Goal: Task Accomplishment & Management: Complete application form

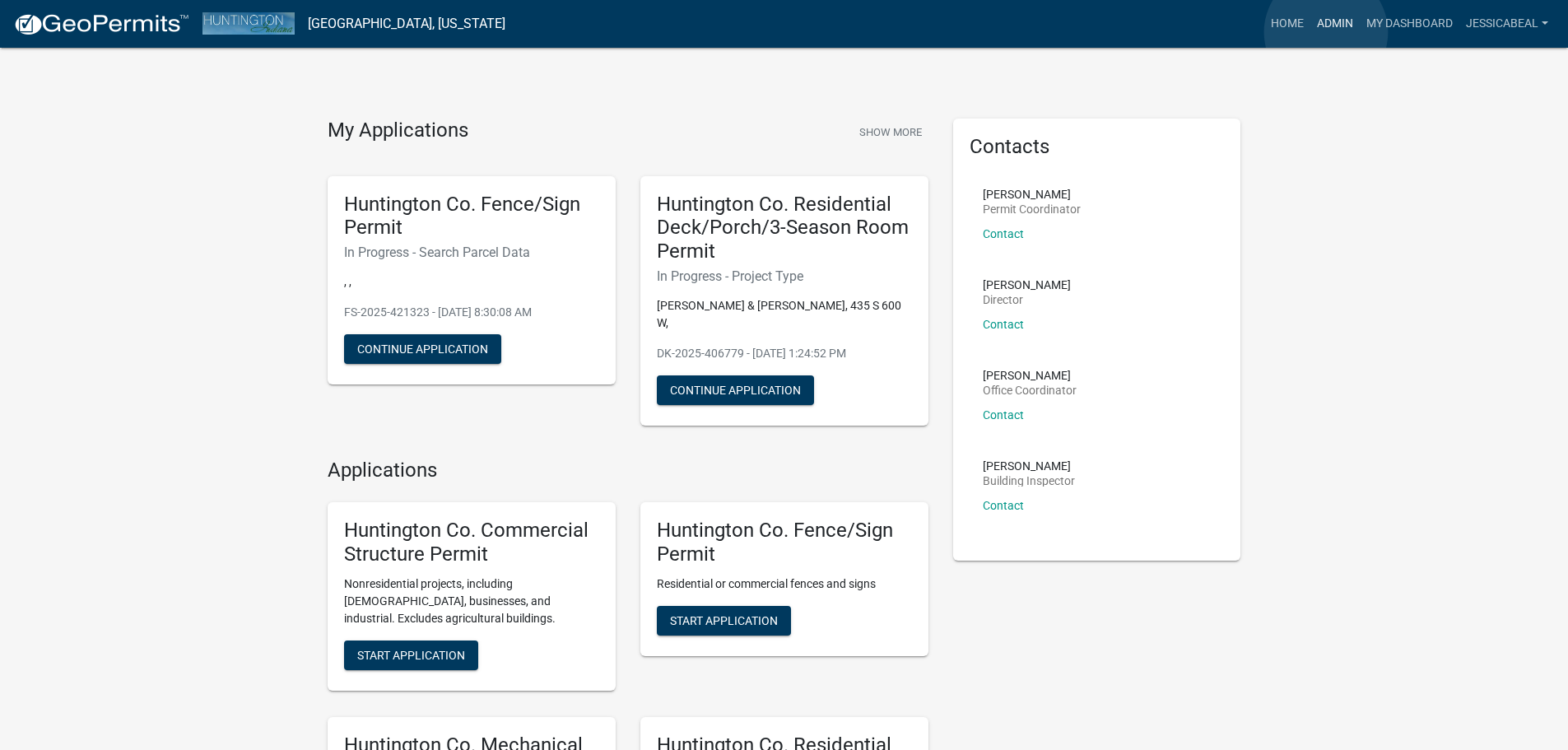
click at [1326, 32] on link "Admin" at bounding box center [1334, 24] width 49 height 31
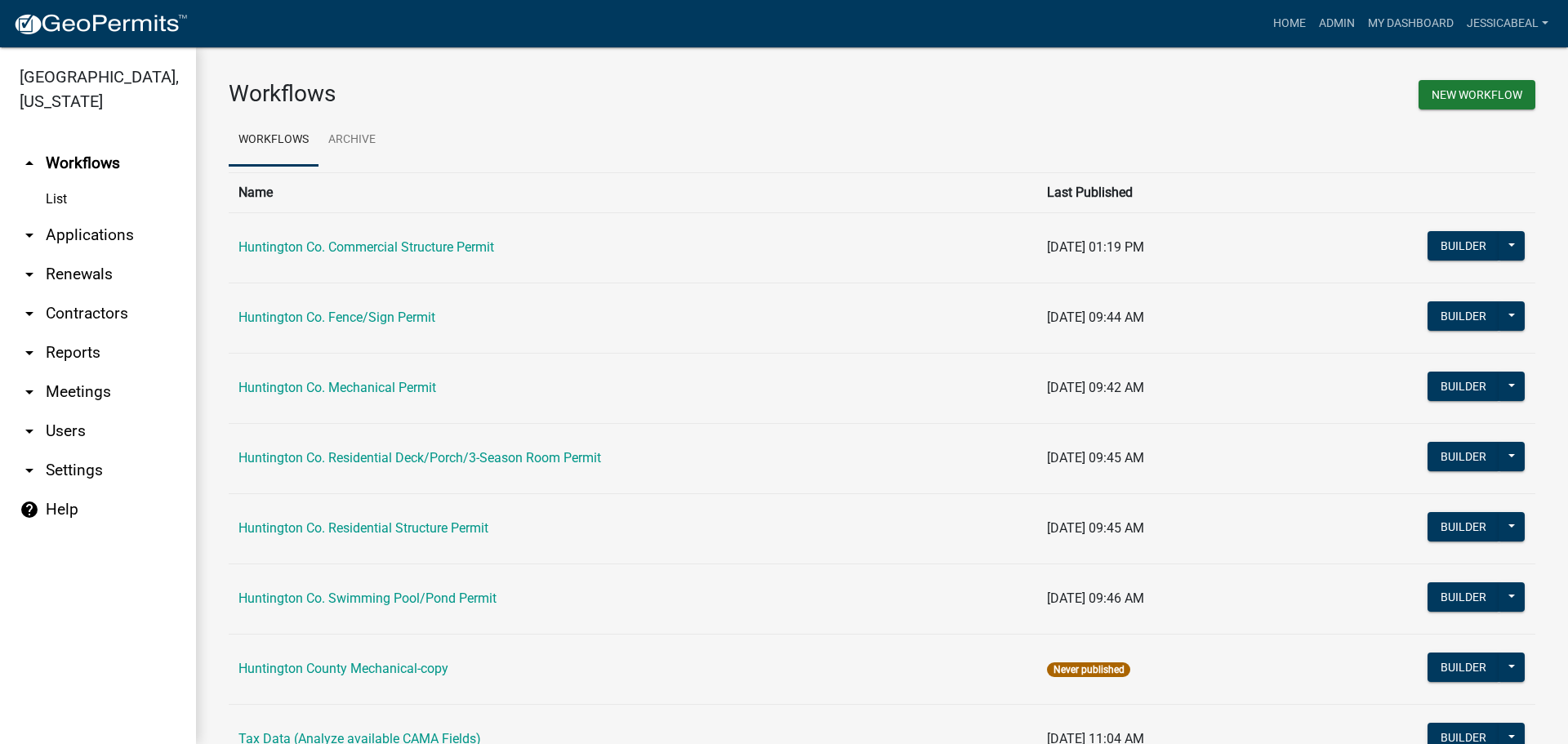
click at [84, 227] on link "arrow_drop_down Applications" at bounding box center [98, 235] width 196 height 40
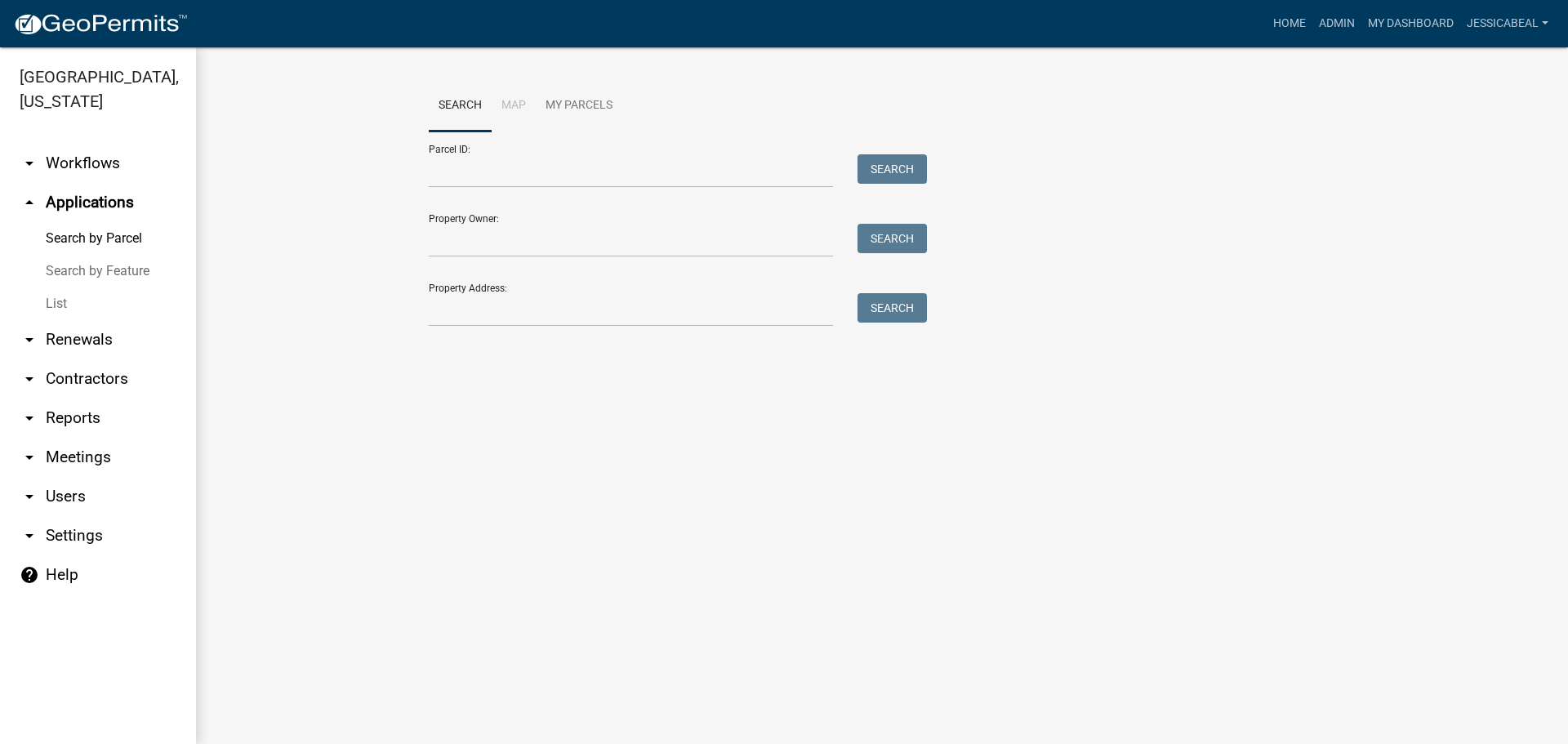
click at [54, 299] on link "List" at bounding box center [98, 303] width 196 height 33
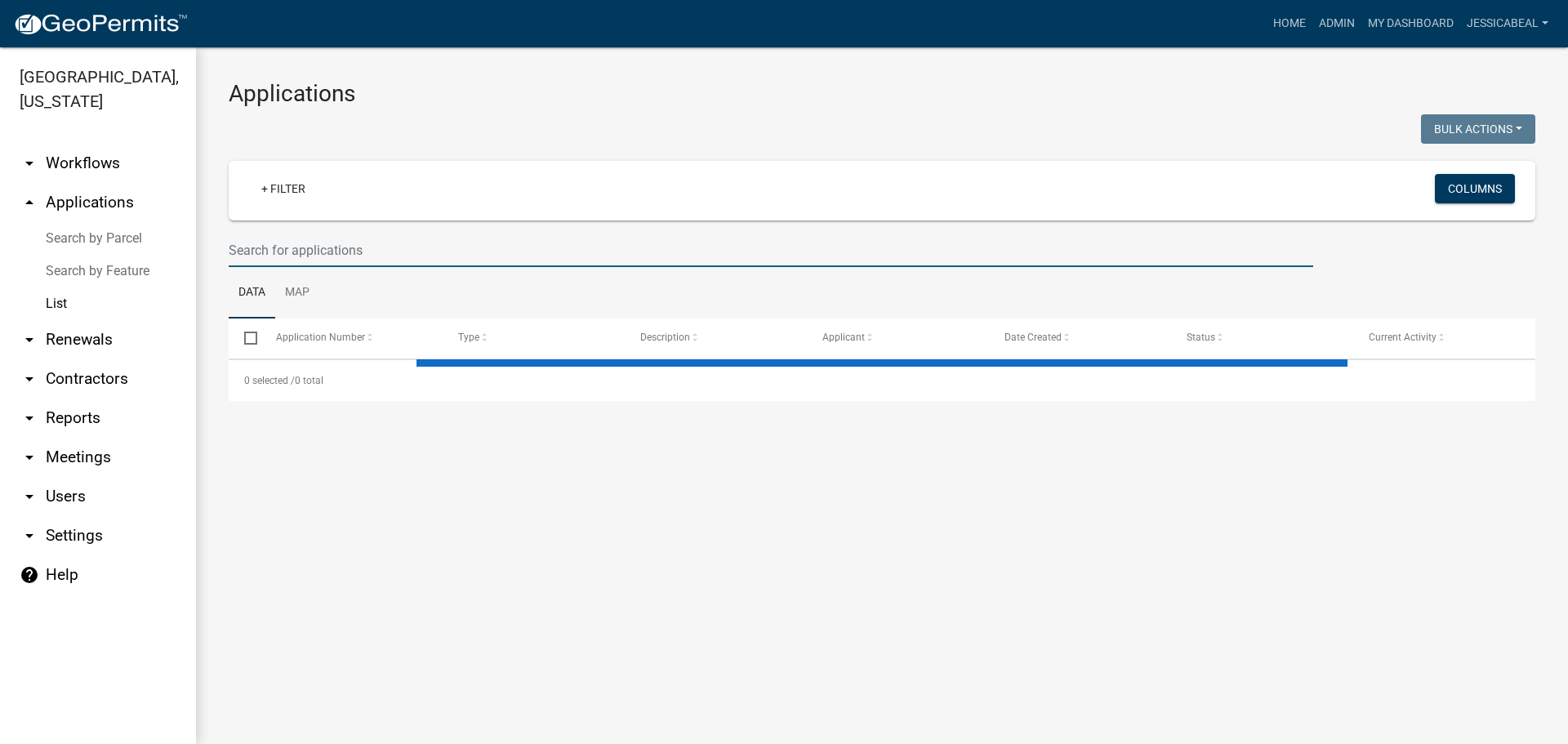
click at [258, 252] on input "text" at bounding box center [771, 250] width 1085 height 34
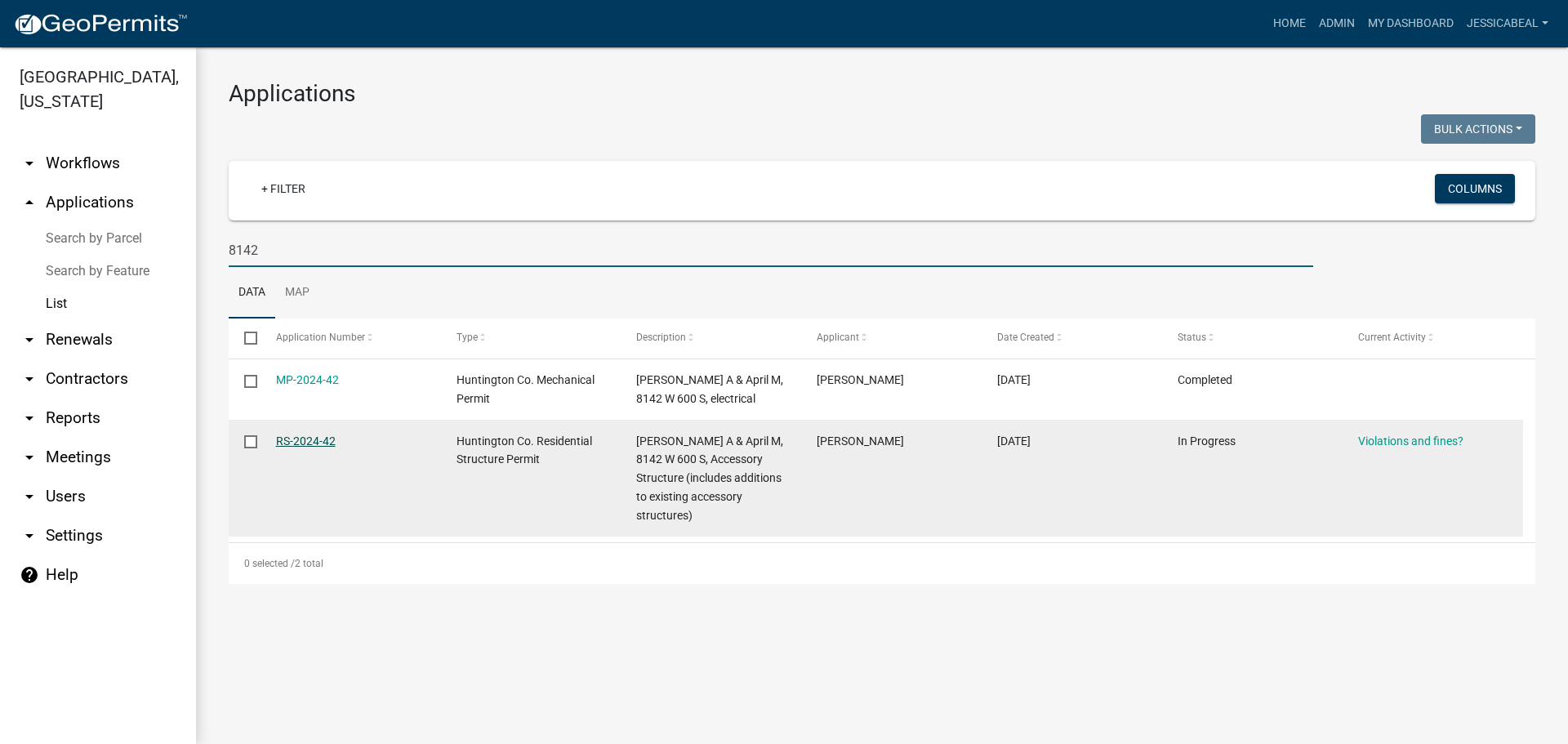
type input "8142"
click at [288, 444] on link "RS-2024-42" at bounding box center [305, 441] width 60 height 13
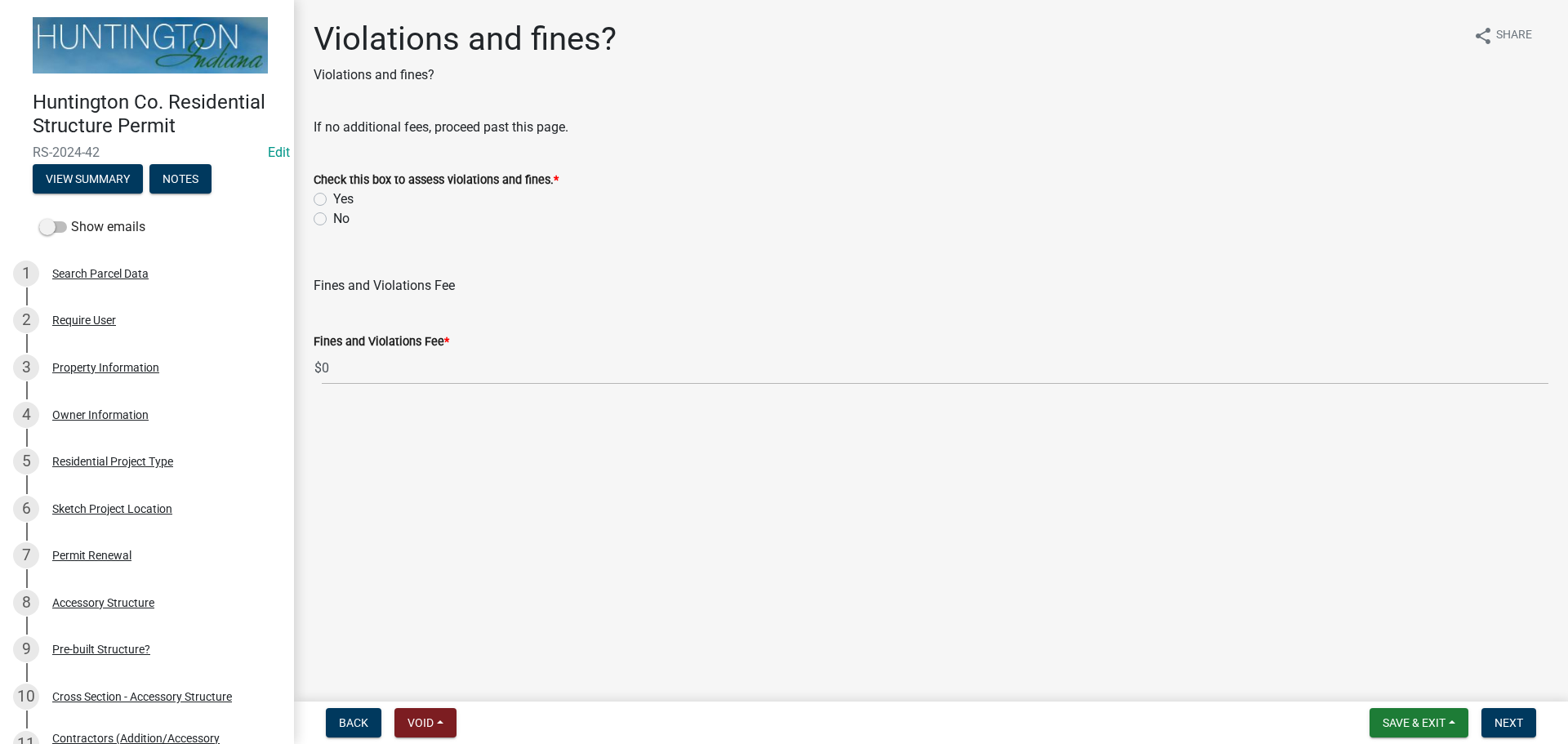
click at [333, 220] on label "No" at bounding box center [341, 218] width 16 height 19
click at [333, 220] on input "No" at bounding box center [338, 214] width 11 height 11
radio input "true"
click at [1512, 716] on span "Next" at bounding box center [1509, 723] width 29 height 13
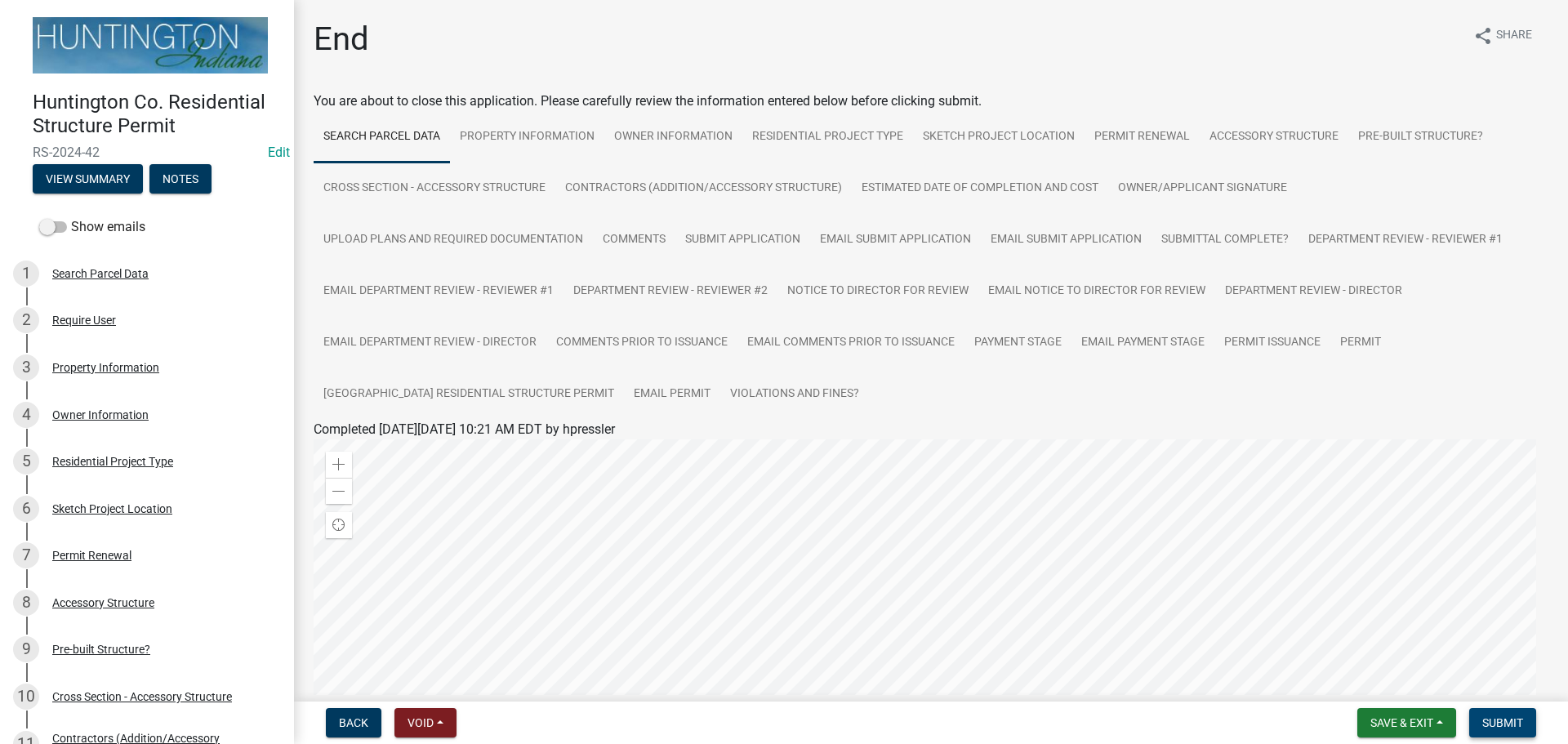
click at [1514, 722] on span "Submit" at bounding box center [1503, 723] width 40 height 13
